Goal: Information Seeking & Learning: Find specific fact

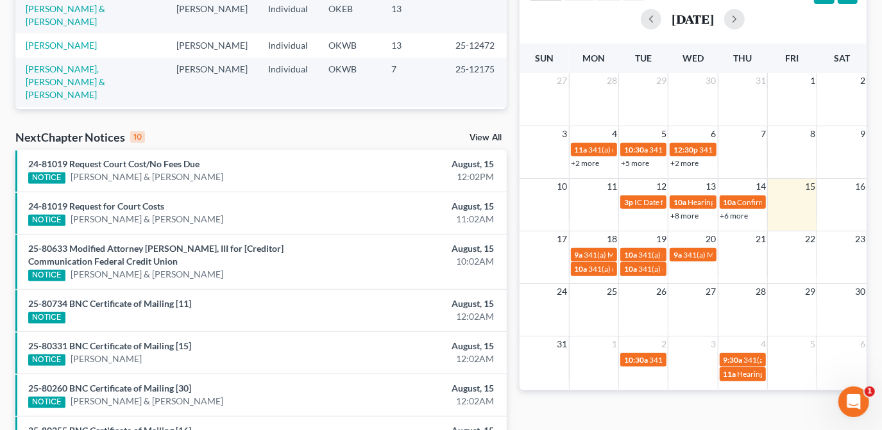
click at [596, 280] on div "17 18 19 20 21 22 23 9a 341(a) Meeting for [PERSON_NAME] 10a 341(a) meeting for…" at bounding box center [693, 257] width 347 height 53
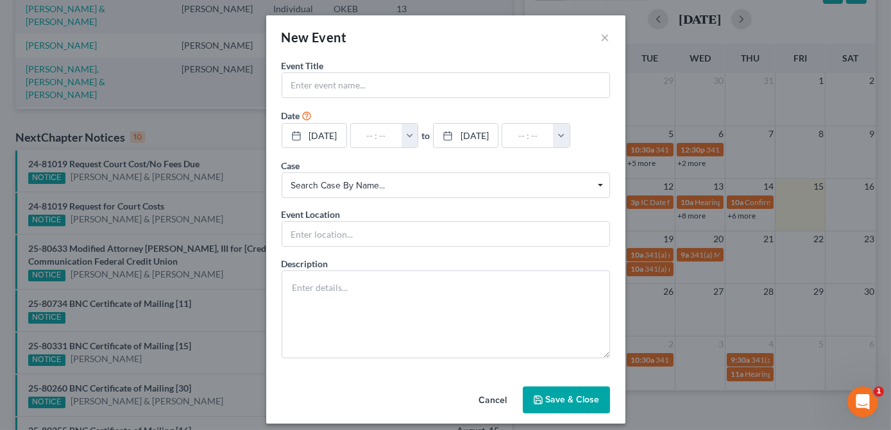
click at [593, 35] on div "New Event ×" at bounding box center [445, 37] width 359 height 44
click at [601, 37] on button "×" at bounding box center [605, 37] width 9 height 15
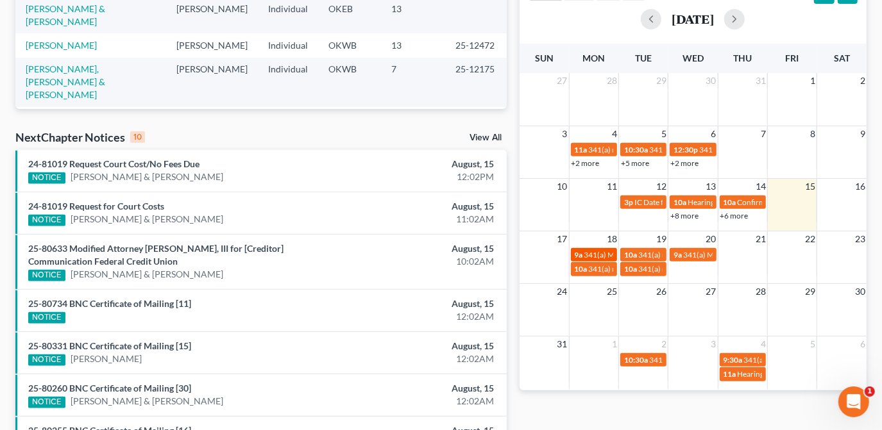
click at [593, 254] on span "341(a) Meeting for [PERSON_NAME]" at bounding box center [646, 255] width 124 height 10
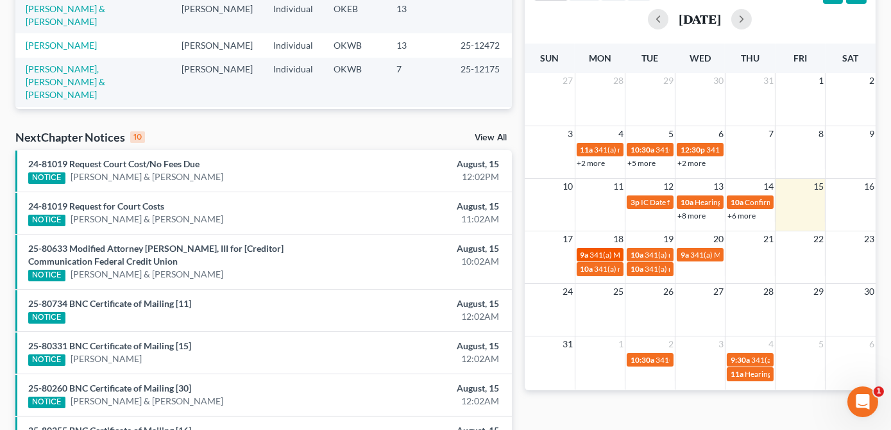
select select "Days"
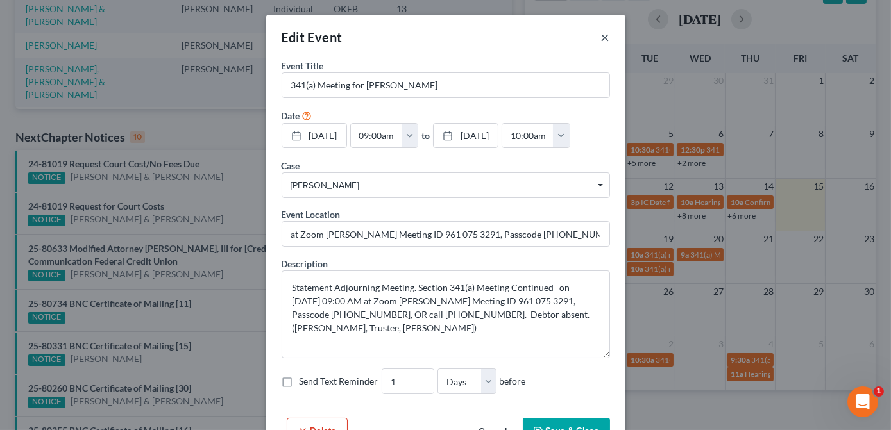
click at [601, 34] on button "×" at bounding box center [605, 37] width 9 height 15
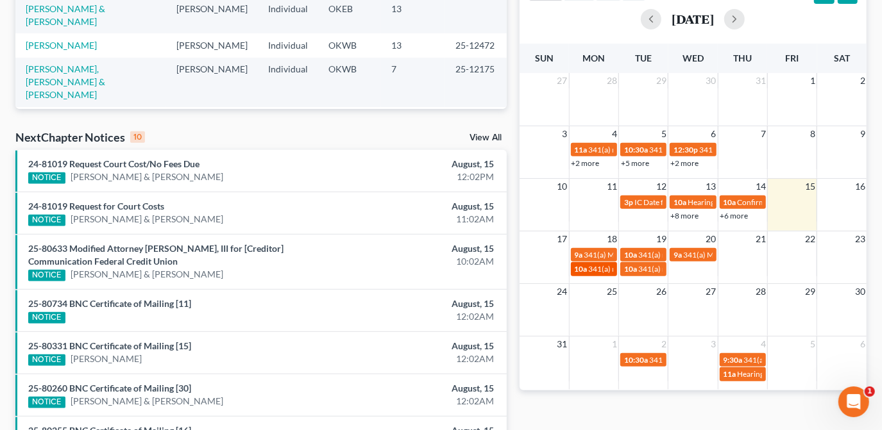
click at [604, 269] on span "341(a) meeting for [PERSON_NAME] & [PERSON_NAME]" at bounding box center [685, 269] width 192 height 10
select select "Days"
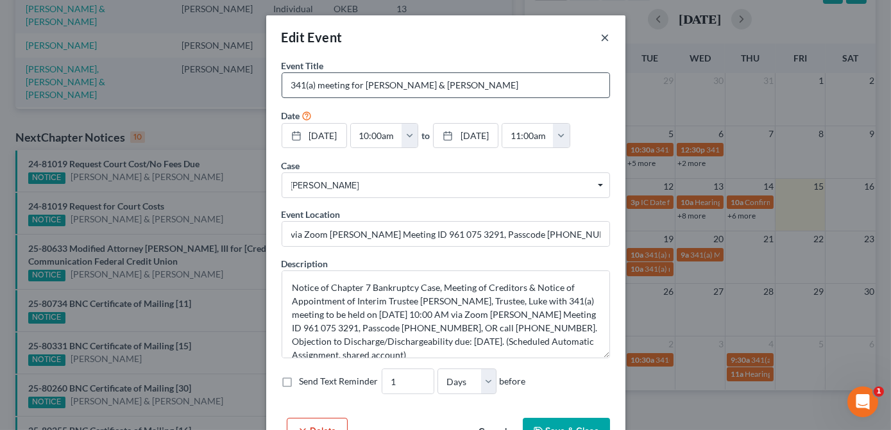
drag, startPoint x: 603, startPoint y: 38, endPoint x: 547, endPoint y: 96, distance: 80.3
click at [603, 38] on button "×" at bounding box center [605, 37] width 9 height 15
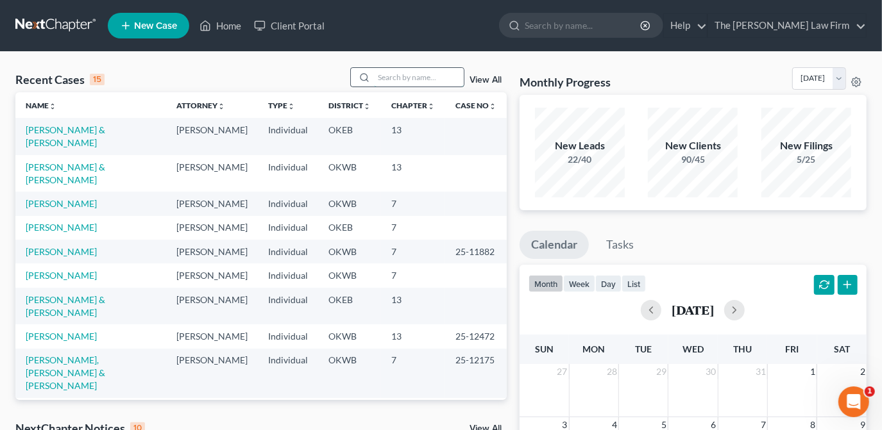
drag, startPoint x: 405, startPoint y: 74, endPoint x: 399, endPoint y: 81, distance: 9.1
click at [405, 74] on input "search" at bounding box center [419, 77] width 90 height 19
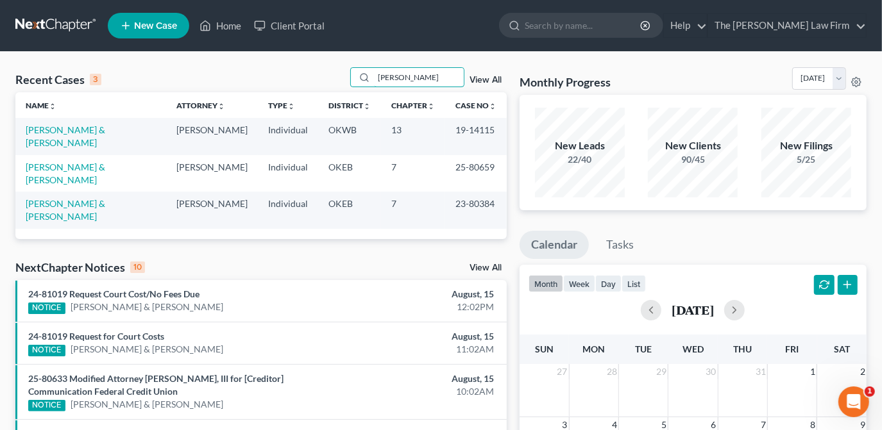
type input "[PERSON_NAME]"
click at [139, 155] on td "[PERSON_NAME] & [PERSON_NAME]" at bounding box center [90, 173] width 151 height 37
click at [105, 162] on link "[PERSON_NAME] & [PERSON_NAME]" at bounding box center [66, 174] width 80 height 24
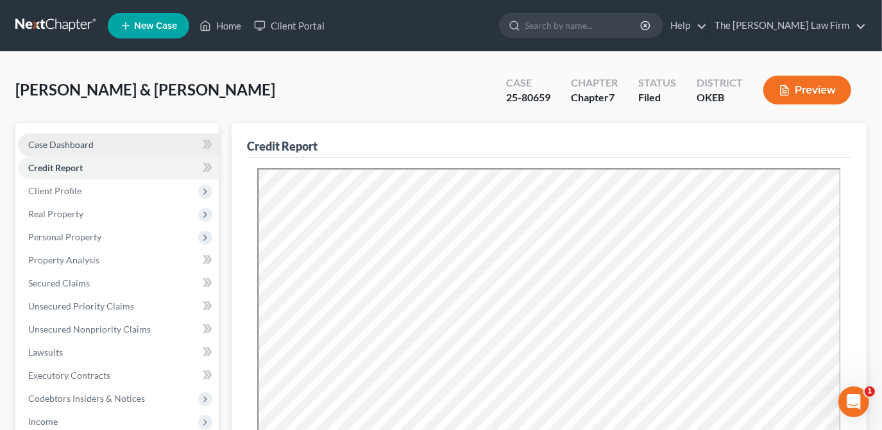
click at [108, 147] on link "Case Dashboard" at bounding box center [118, 144] width 201 height 23
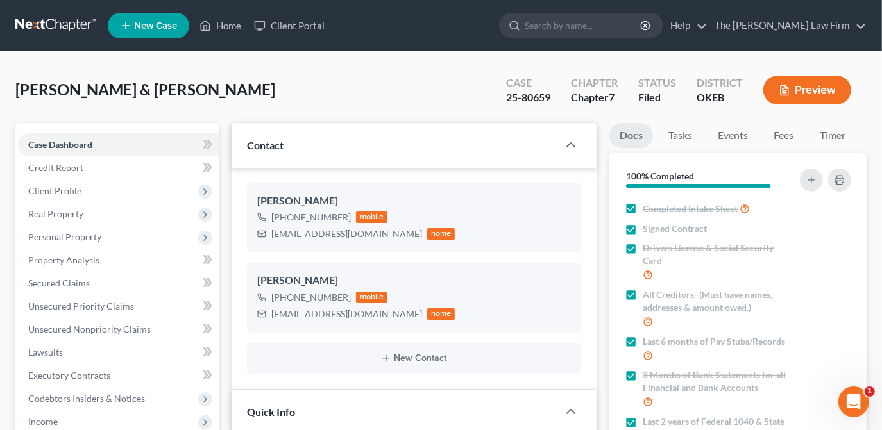
scroll to position [1458, 0]
click at [736, 144] on link "Events" at bounding box center [733, 135] width 51 height 25
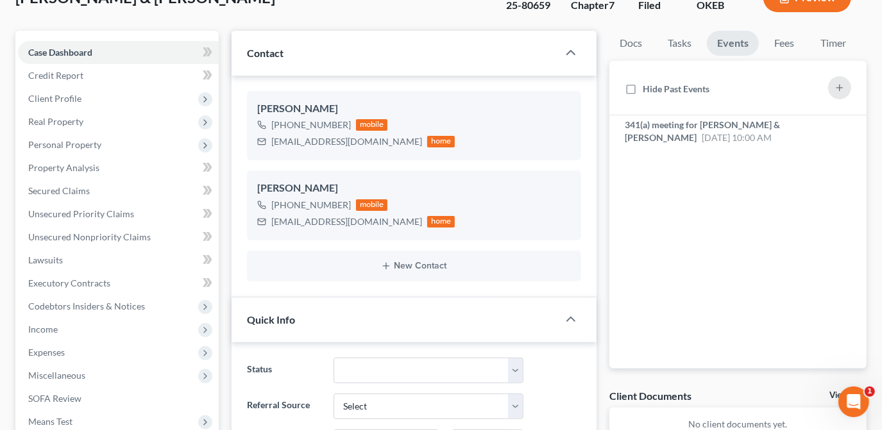
scroll to position [58, 0]
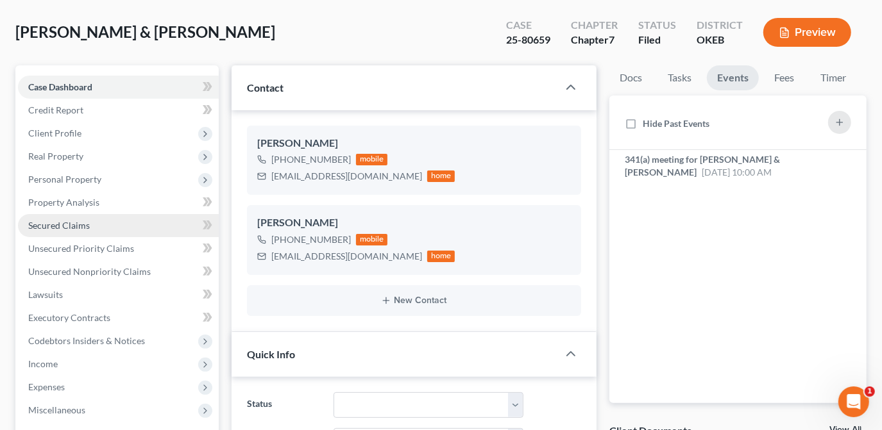
click at [95, 230] on link "Secured Claims" at bounding box center [118, 225] width 201 height 23
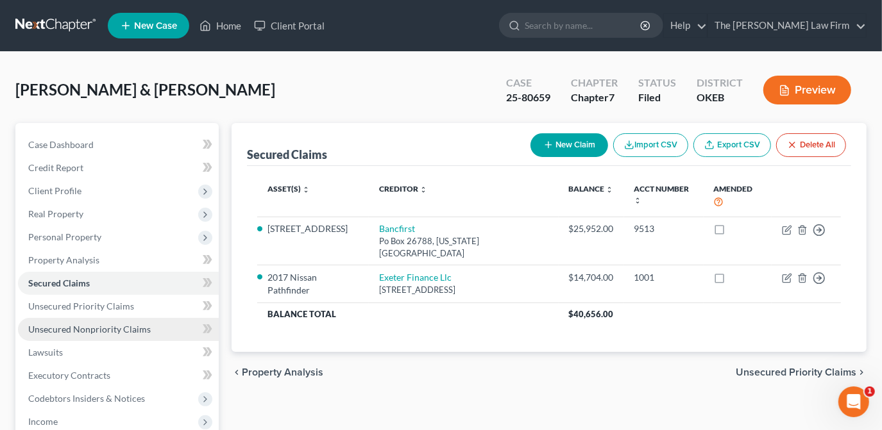
click at [148, 329] on link "Unsecured Nonpriority Claims" at bounding box center [118, 329] width 201 height 23
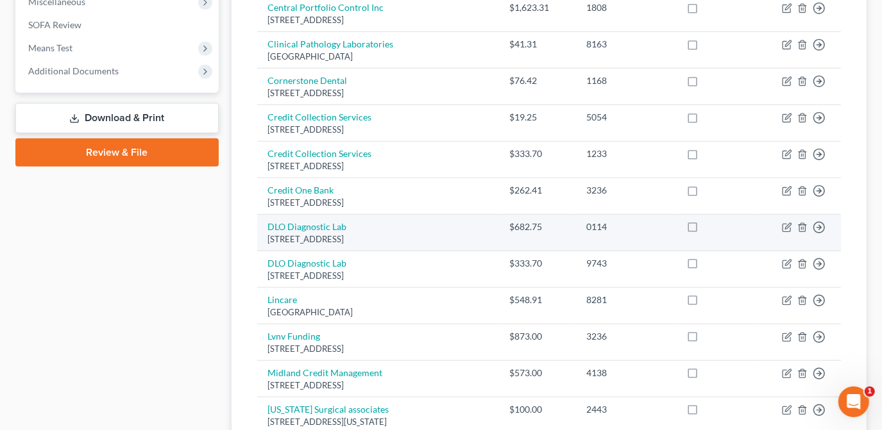
scroll to position [58, 0]
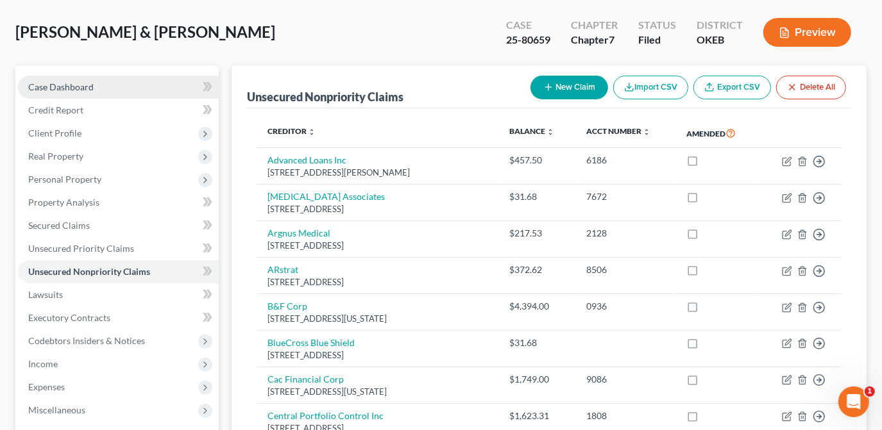
click at [94, 96] on link "Case Dashboard" at bounding box center [118, 87] width 201 height 23
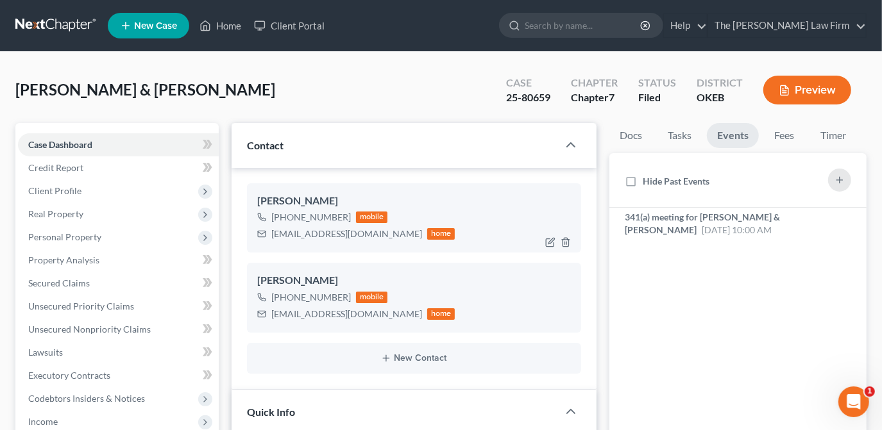
scroll to position [1458, 0]
drag, startPoint x: 377, startPoint y: 234, endPoint x: 289, endPoint y: 232, distance: 88.6
click at [272, 239] on div "[EMAIL_ADDRESS][DOMAIN_NAME]" at bounding box center [346, 234] width 151 height 13
drag, startPoint x: 289, startPoint y: 232, endPoint x: 312, endPoint y: 232, distance: 23.1
copy div "[EMAIL_ADDRESS][DOMAIN_NAME]"
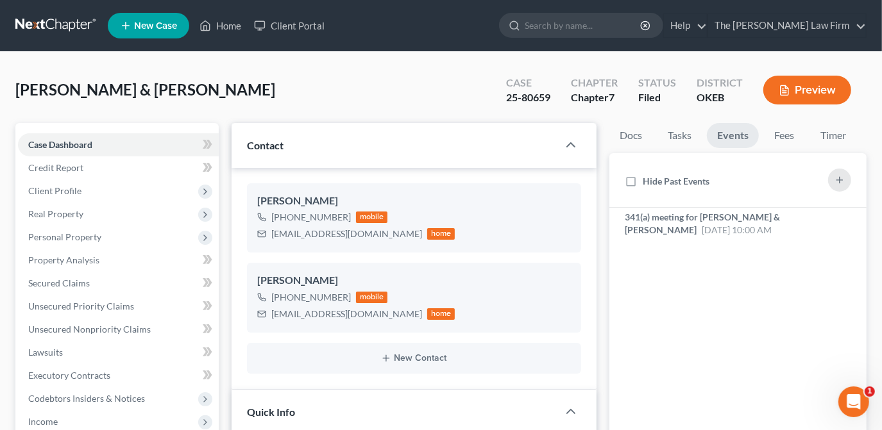
click at [436, 105] on div "[PERSON_NAME] & [PERSON_NAME] Upgraded Case 25-80659 Chapter Chapter 7 Status F…" at bounding box center [440, 95] width 851 height 56
drag, startPoint x: 697, startPoint y: 232, endPoint x: 717, endPoint y: 219, distance: 23.3
click at [697, 232] on span "341(a) meeting for [PERSON_NAME] & [PERSON_NAME]" at bounding box center [702, 224] width 155 height 24
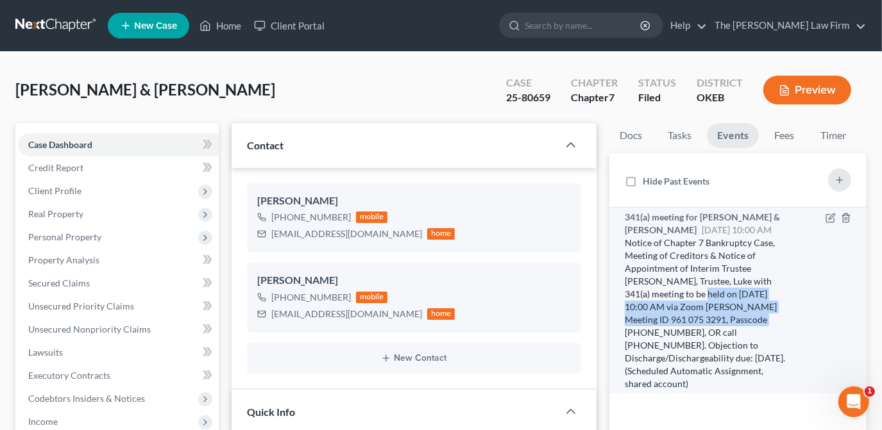
drag, startPoint x: 656, startPoint y: 303, endPoint x: 713, endPoint y: 332, distance: 64.3
click at [713, 332] on div "Notice of Chapter 7 Bankruptcy Case, Meeting of Creditors & Notice of Appointme…" at bounding box center [708, 314] width 167 height 154
drag, startPoint x: 711, startPoint y: 331, endPoint x: 701, endPoint y: 330, distance: 9.7
copy div "[DATE] 10:00 AM via Zoom [PERSON_NAME] Meeting ID 961 075 3291, Passcode 892371…"
